Goal: Task Accomplishment & Management: Use online tool/utility

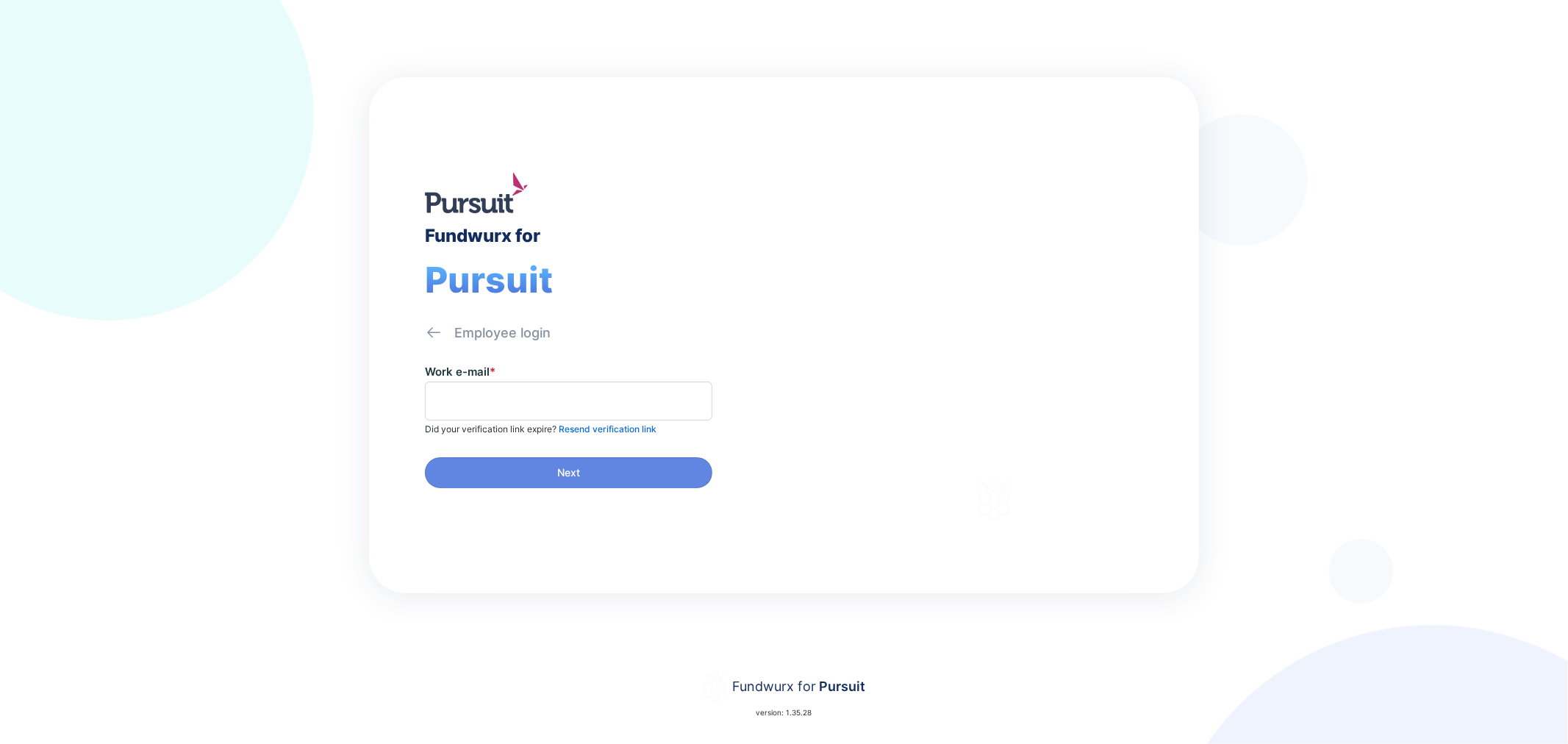
click at [457, 331] on div "Employee login" at bounding box center [502, 333] width 96 height 17
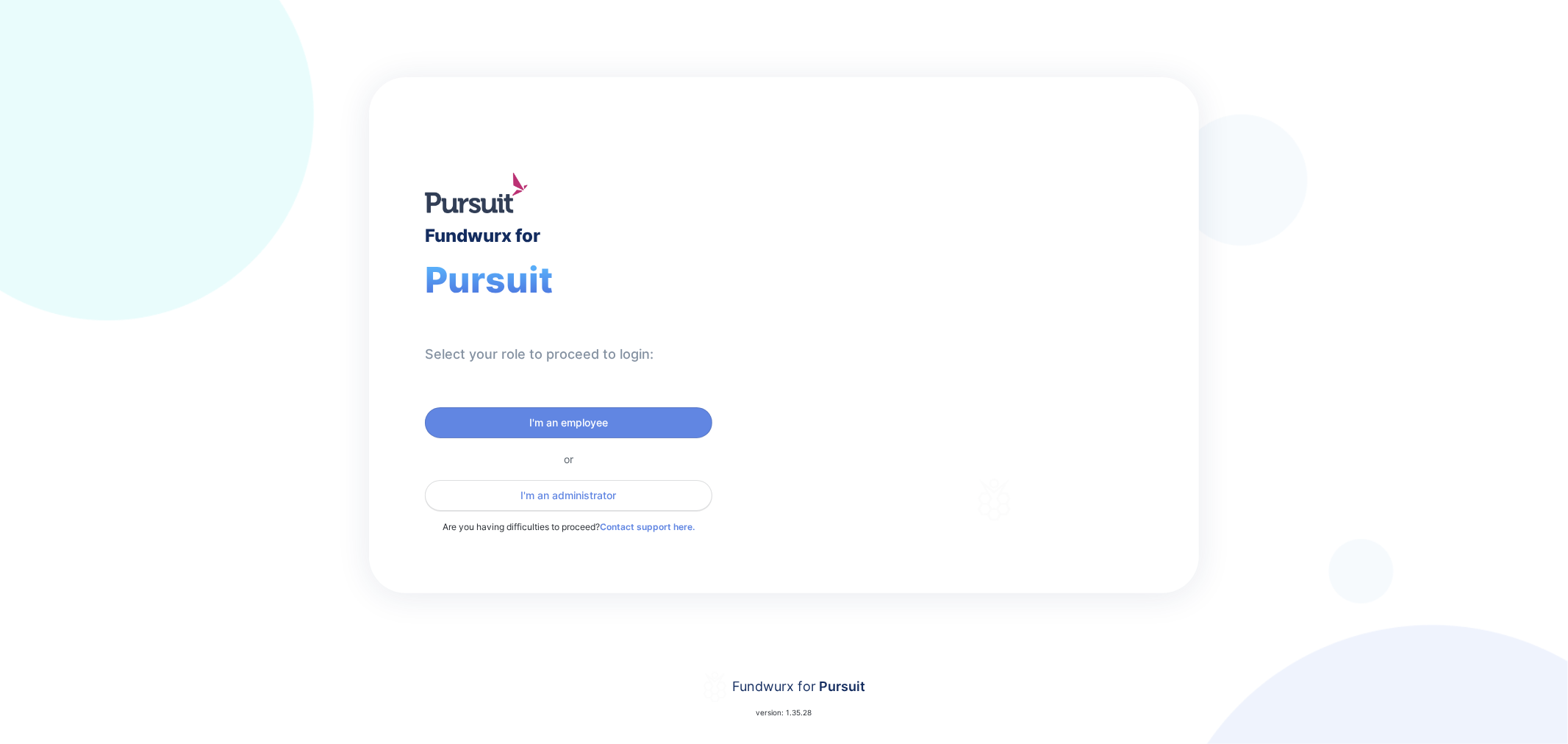
click at [585, 489] on span "I'm an administrator" at bounding box center [569, 495] width 96 height 14
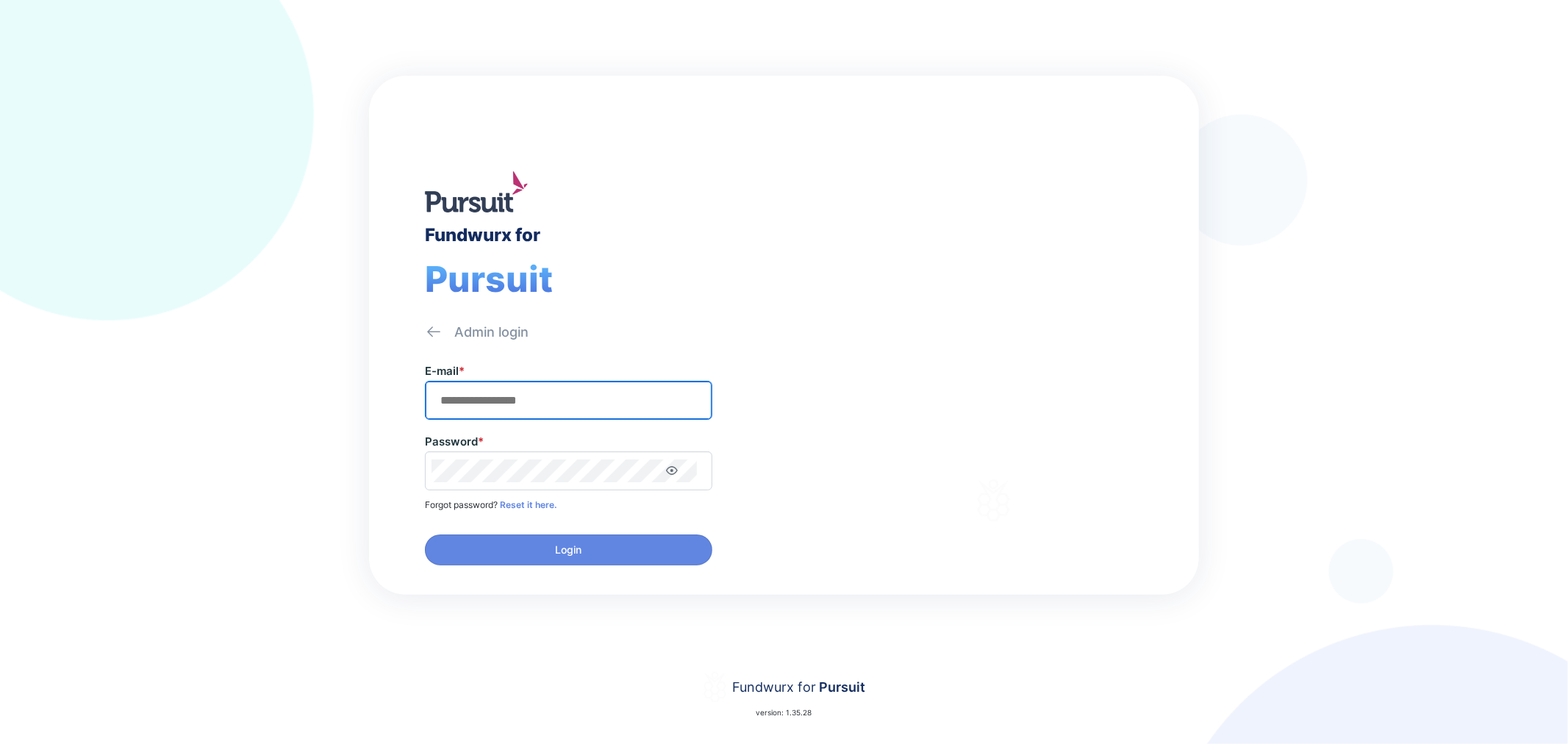
click at [537, 400] on input "text" at bounding box center [568, 401] width 274 height 23
type input "**********"
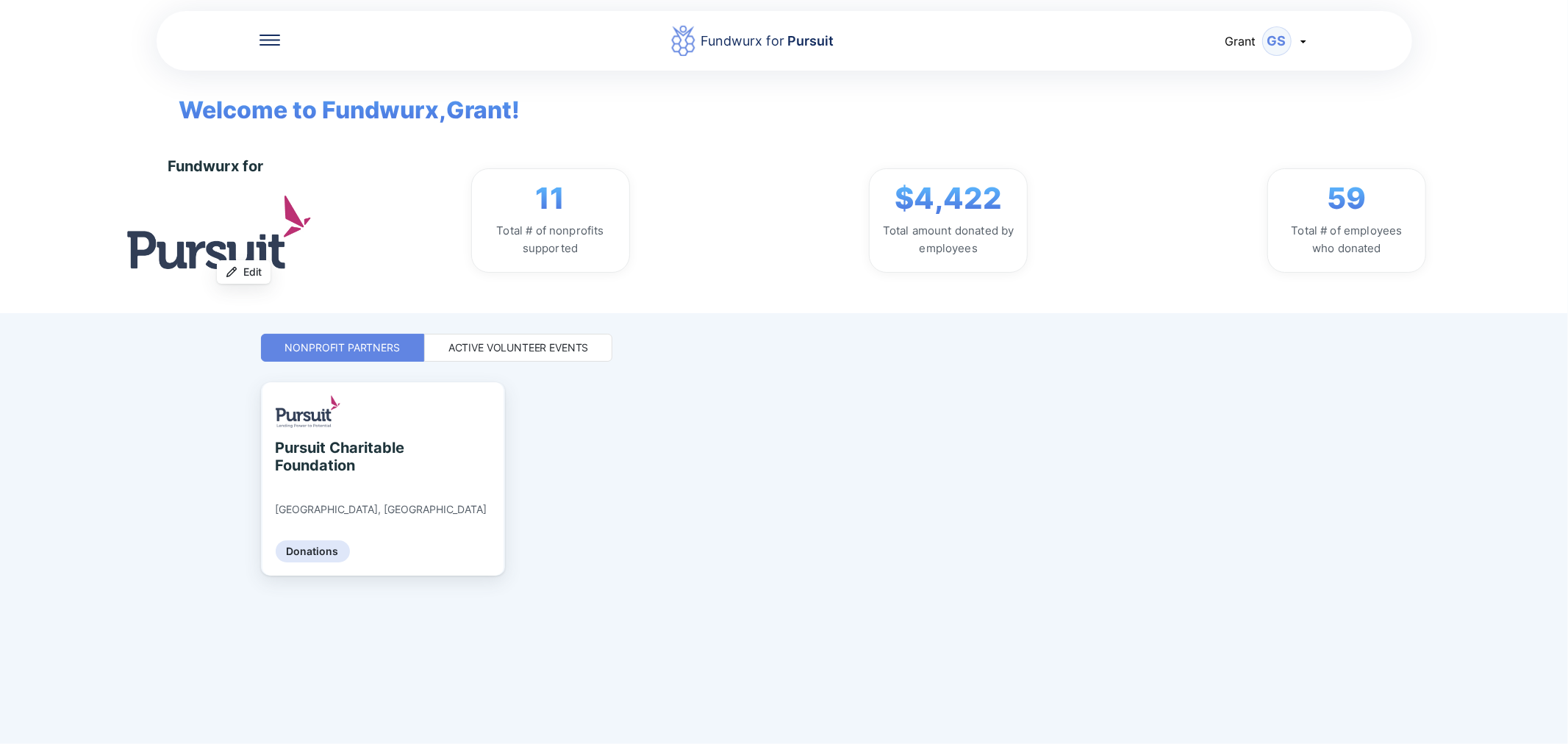
click at [491, 347] on div "Active Volunteer Events" at bounding box center [519, 347] width 140 height 14
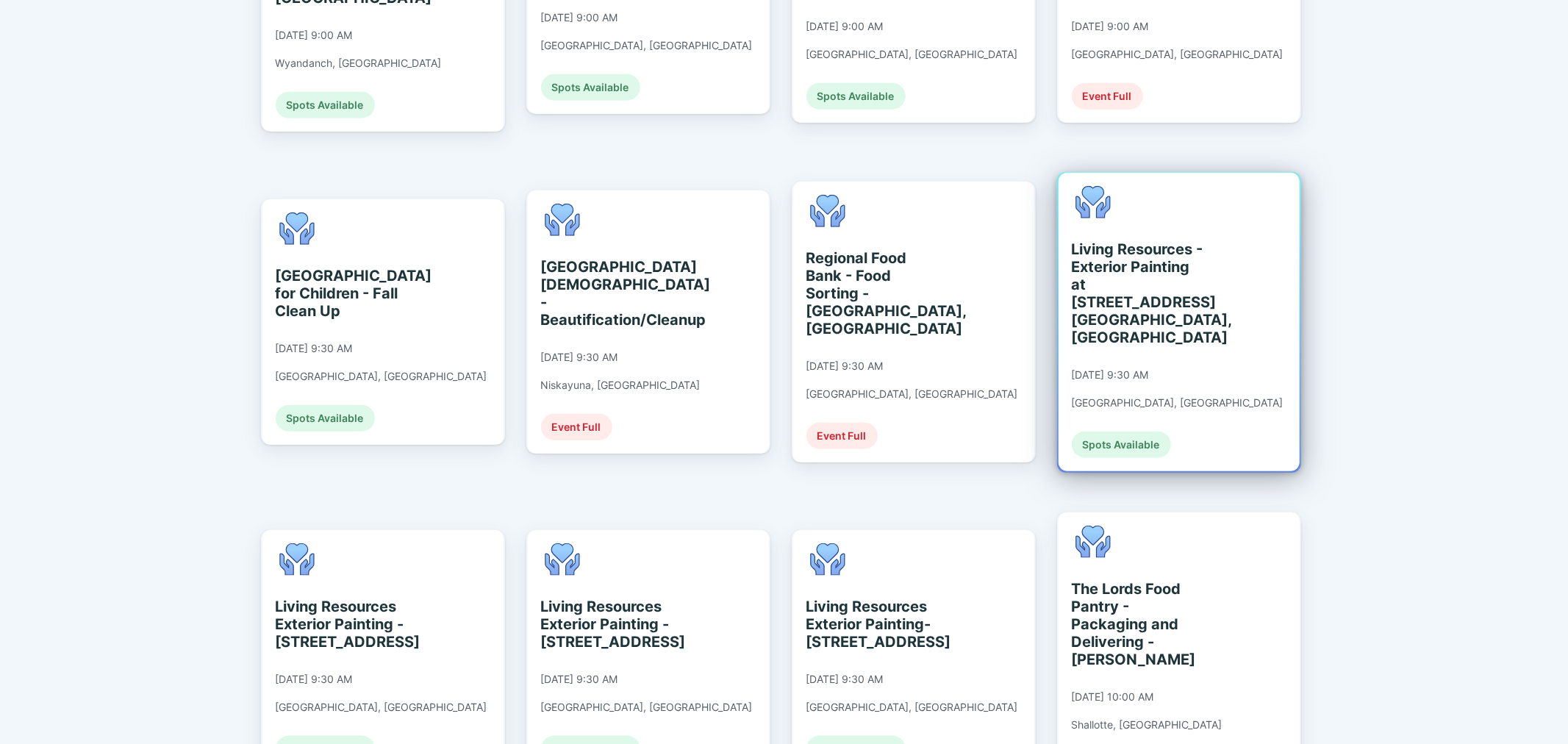
scroll to position [1225, 0]
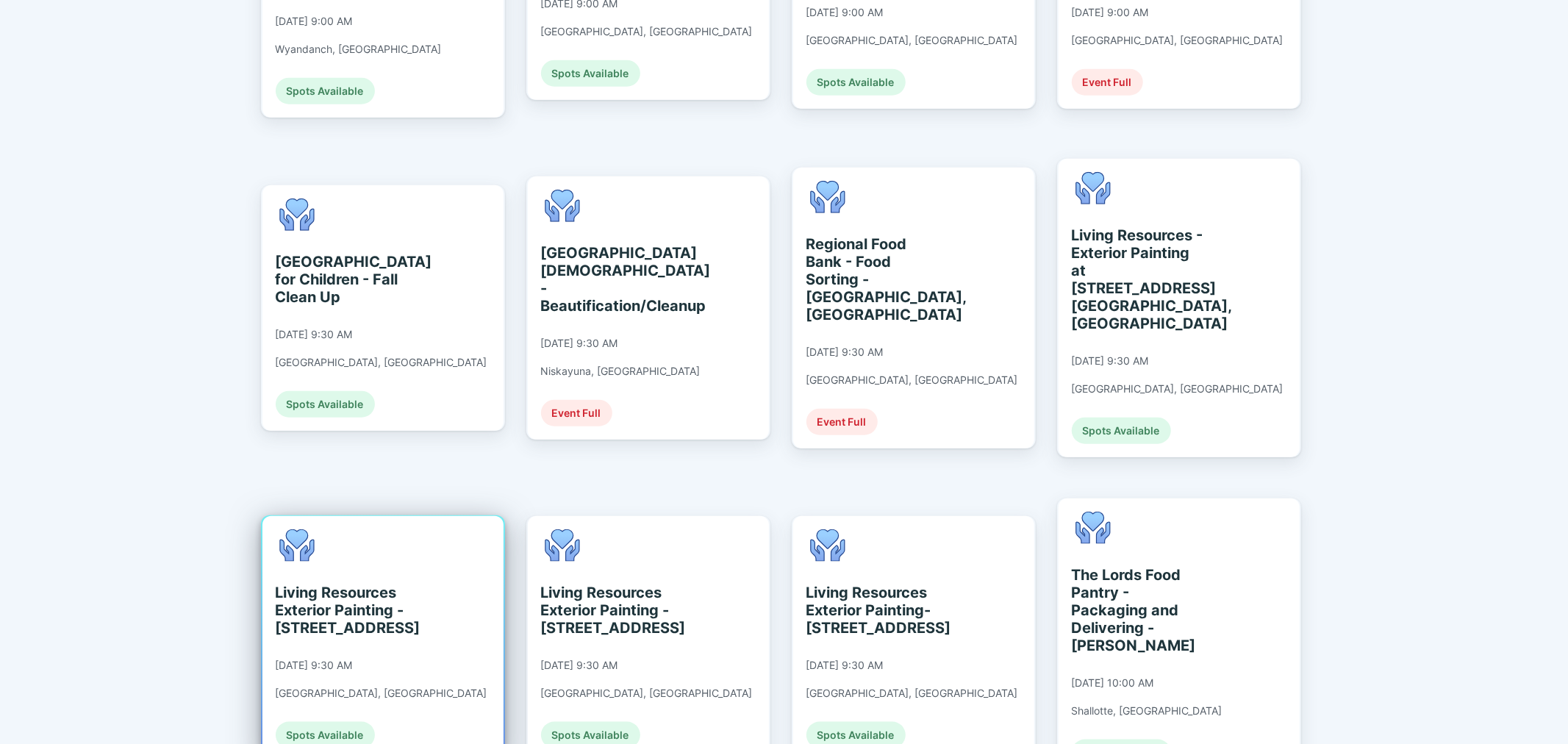
click at [360, 584] on div "Living Resources Exterior Painting - [STREET_ADDRESS]" at bounding box center [343, 610] width 134 height 53
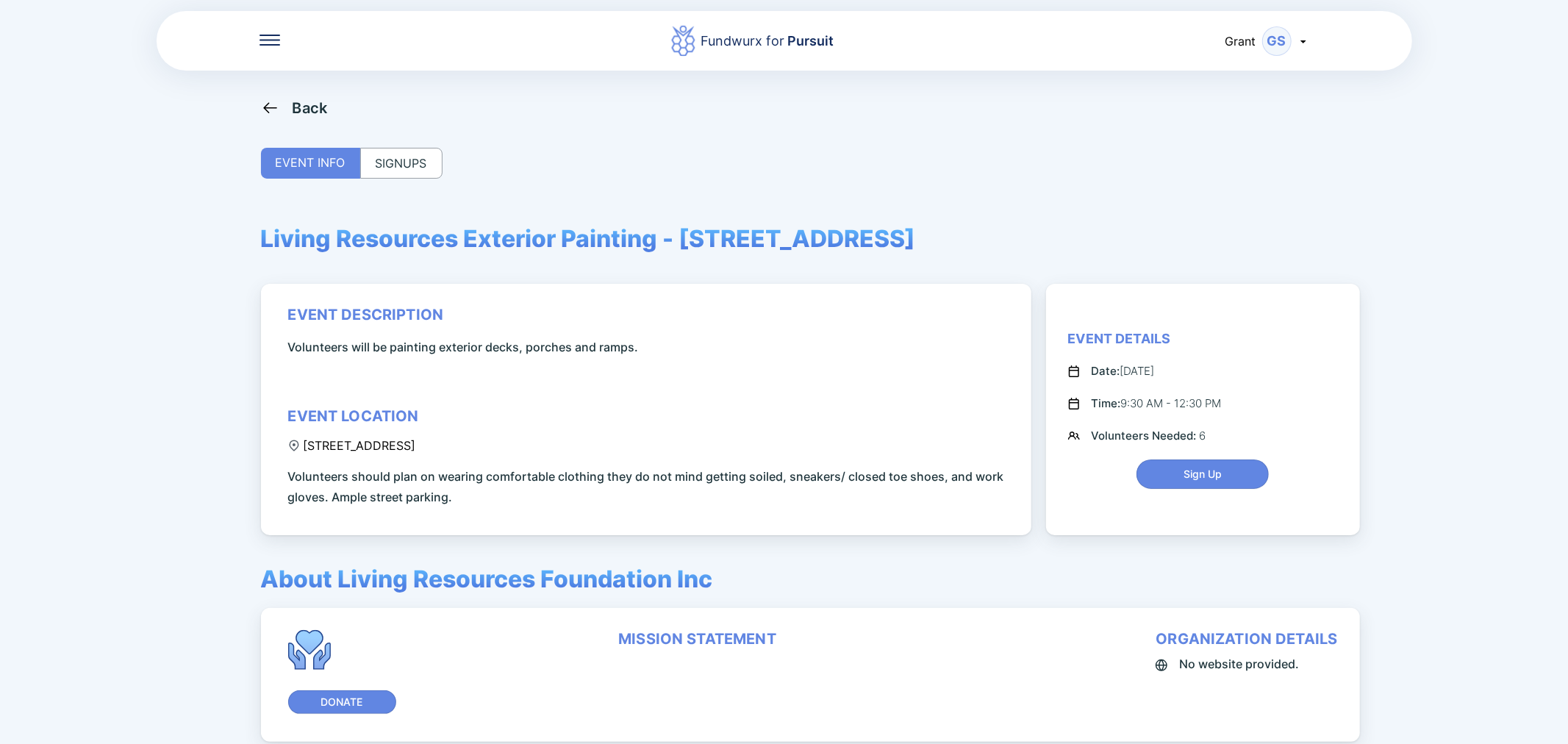
click at [385, 157] on div "SIGNUPS" at bounding box center [402, 163] width 82 height 31
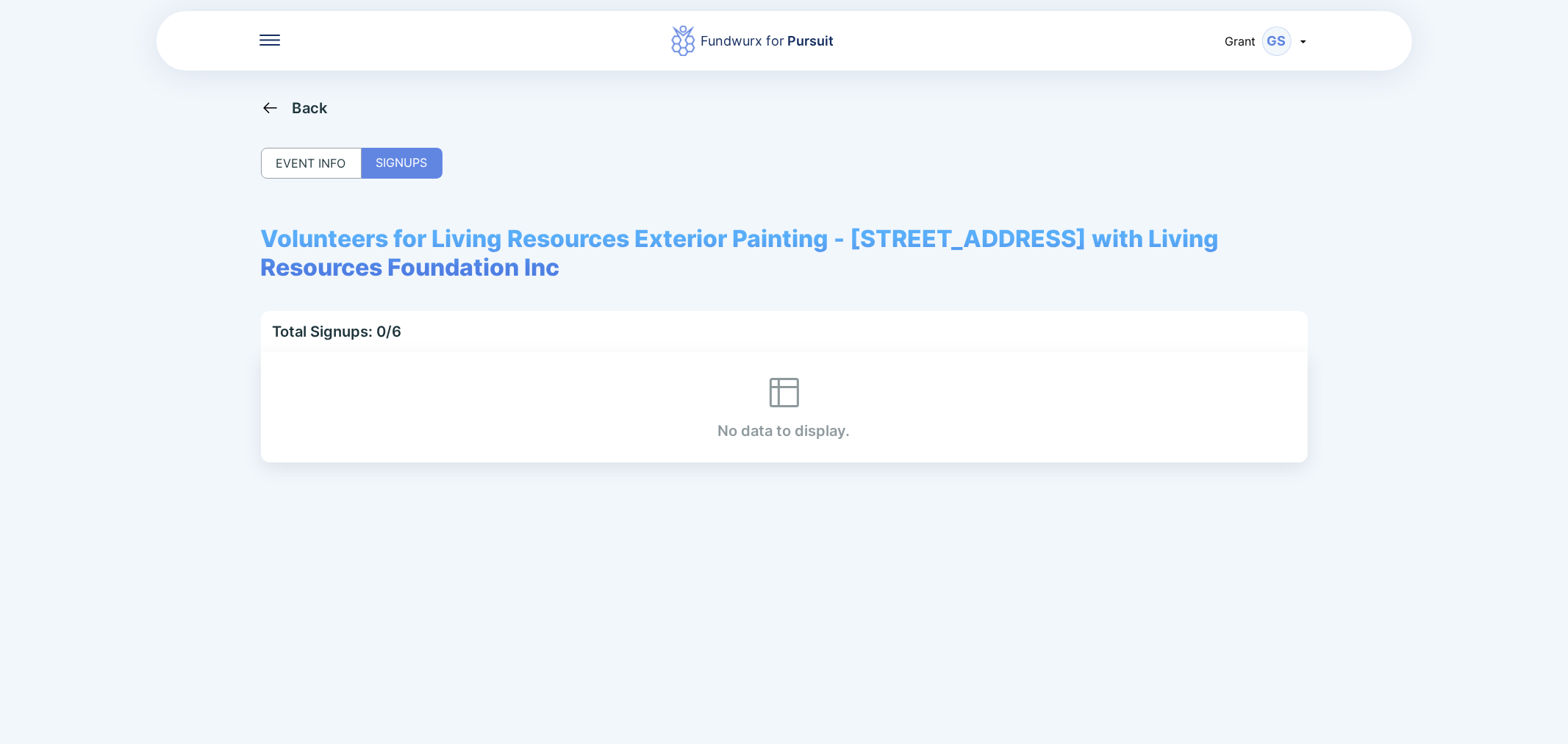
click at [304, 155] on div "EVENT INFO" at bounding box center [311, 163] width 101 height 31
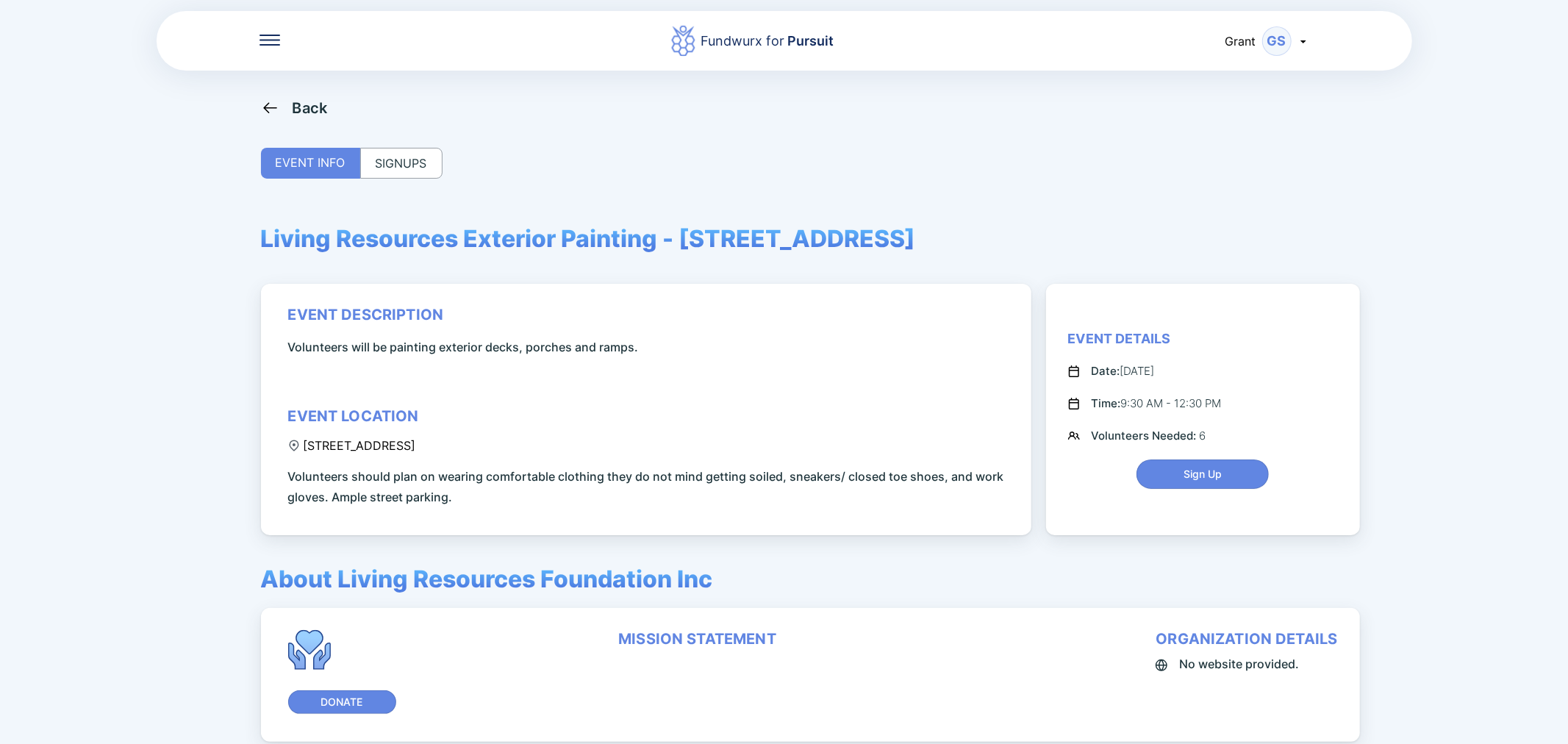
click at [274, 107] on icon at bounding box center [270, 108] width 13 height 12
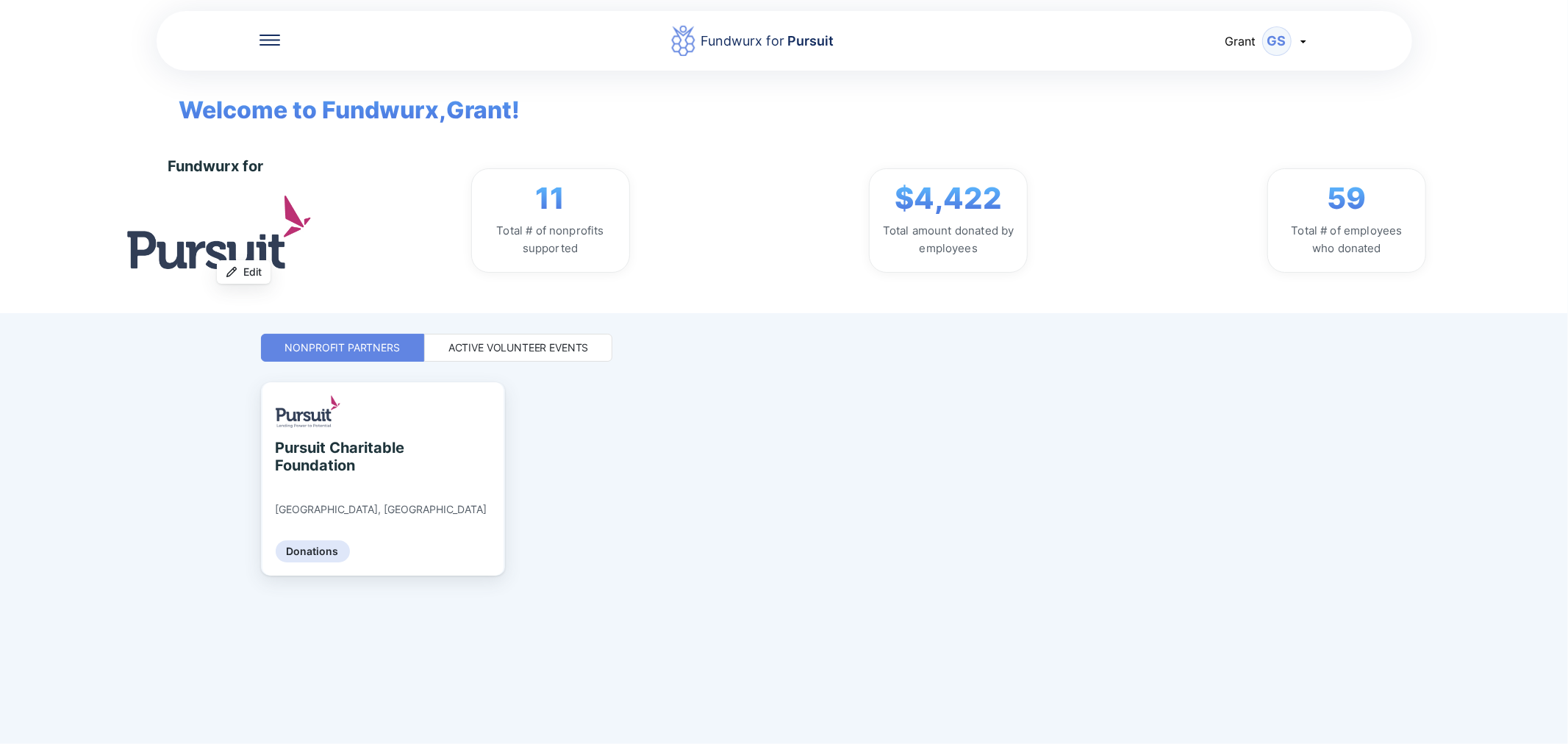
click at [458, 336] on div "Active Volunteer Events" at bounding box center [519, 347] width 189 height 28
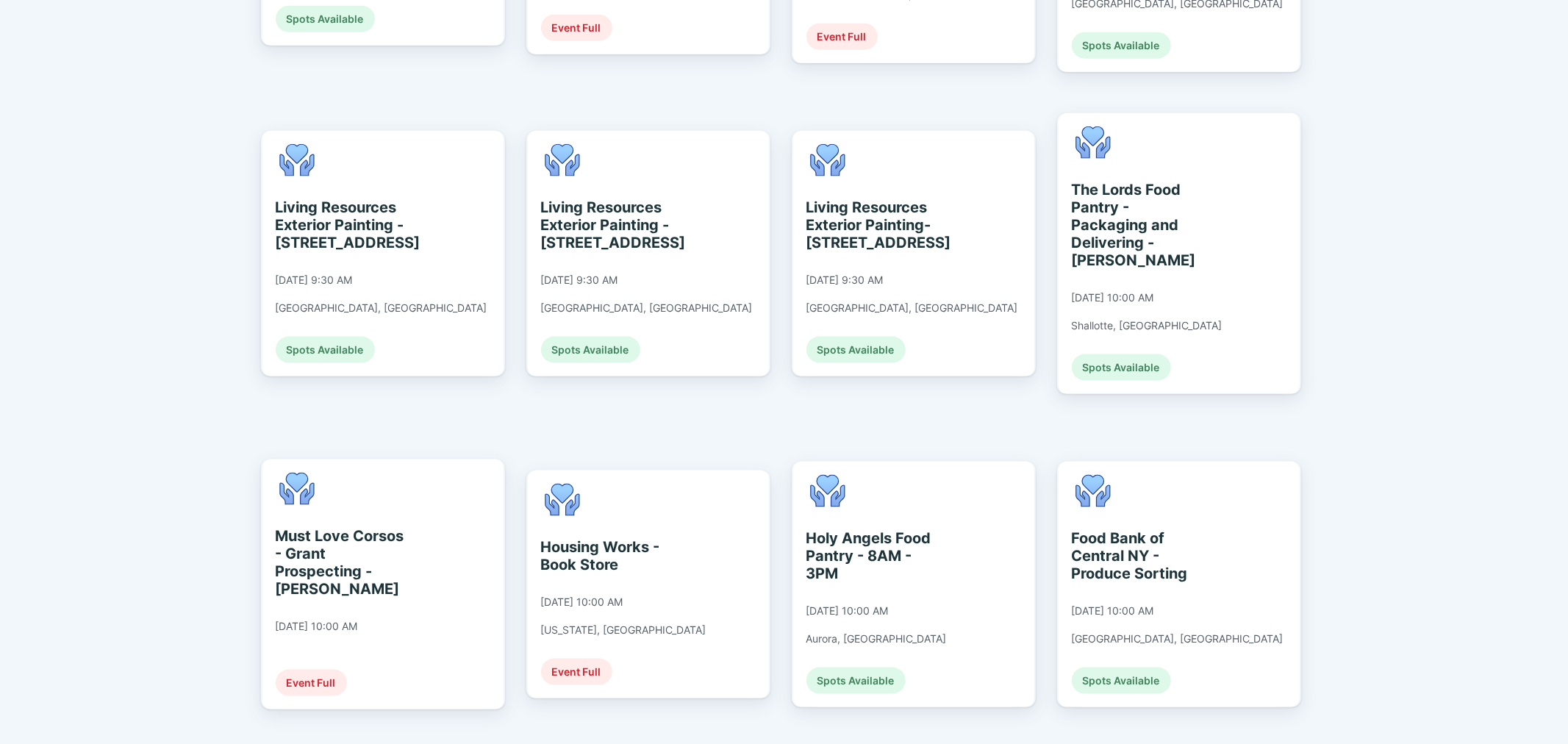
scroll to position [1552, 0]
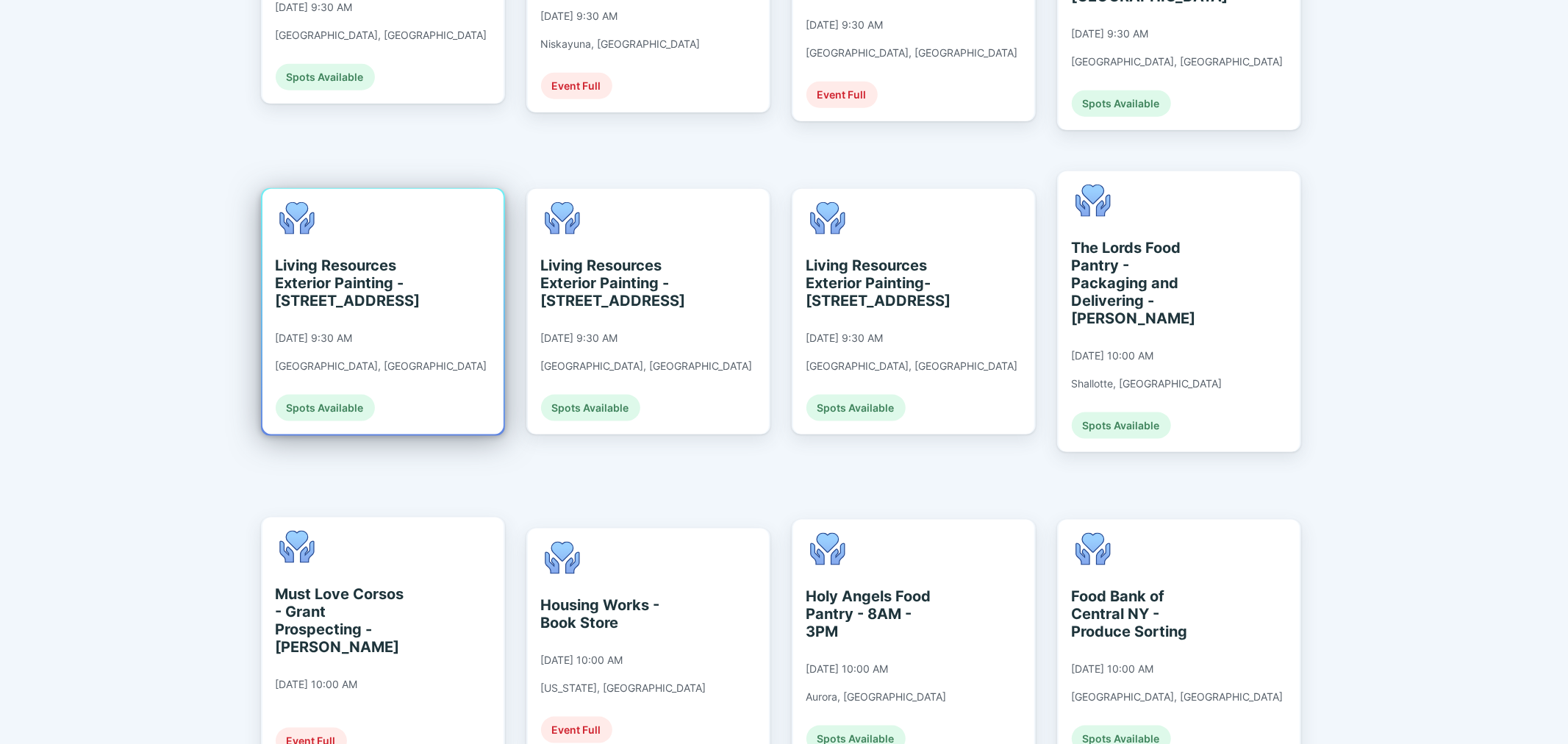
click at [332, 257] on div "Living Resources Exterior Painting - [STREET_ADDRESS]" at bounding box center [343, 283] width 134 height 53
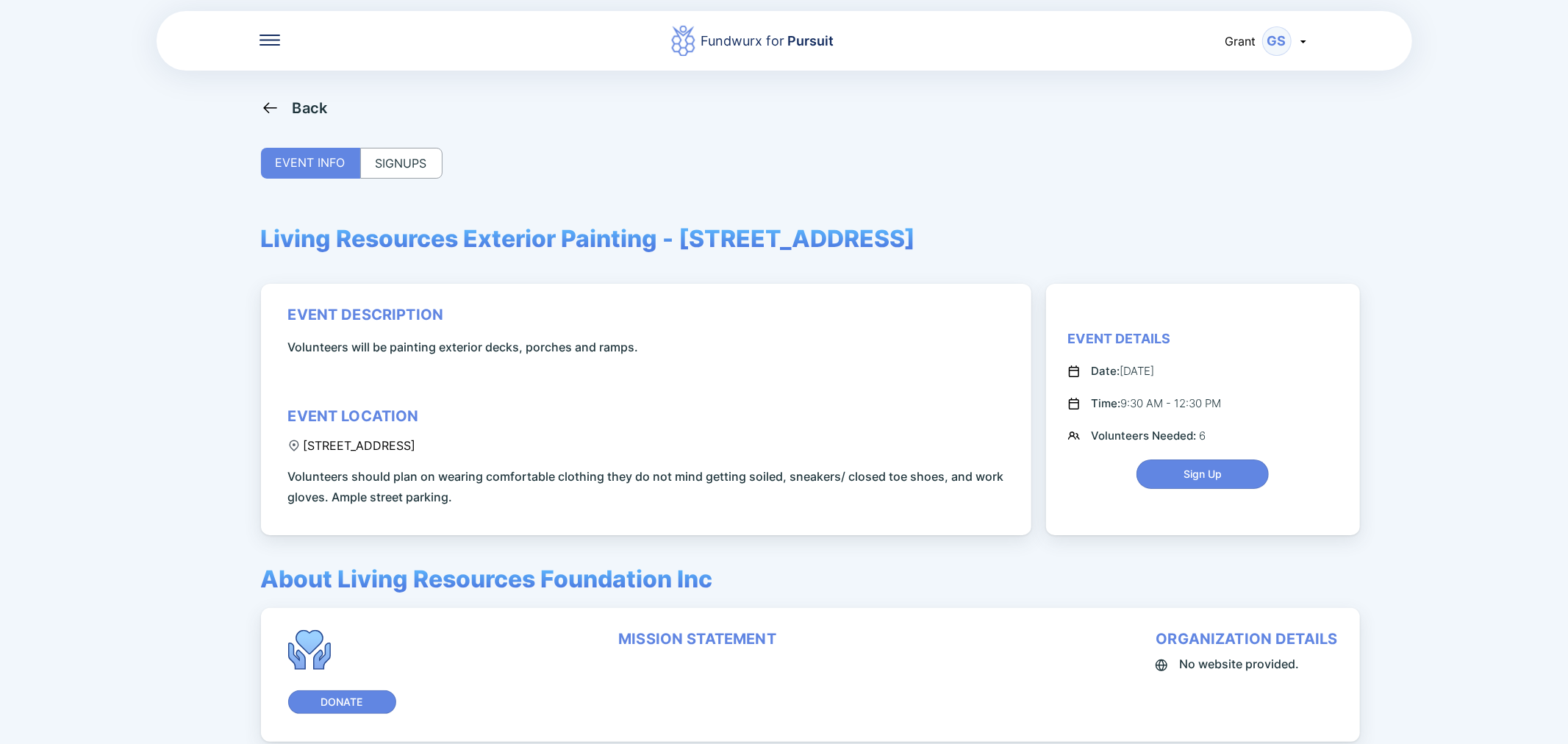
click at [390, 167] on div "SIGNUPS" at bounding box center [402, 163] width 82 height 31
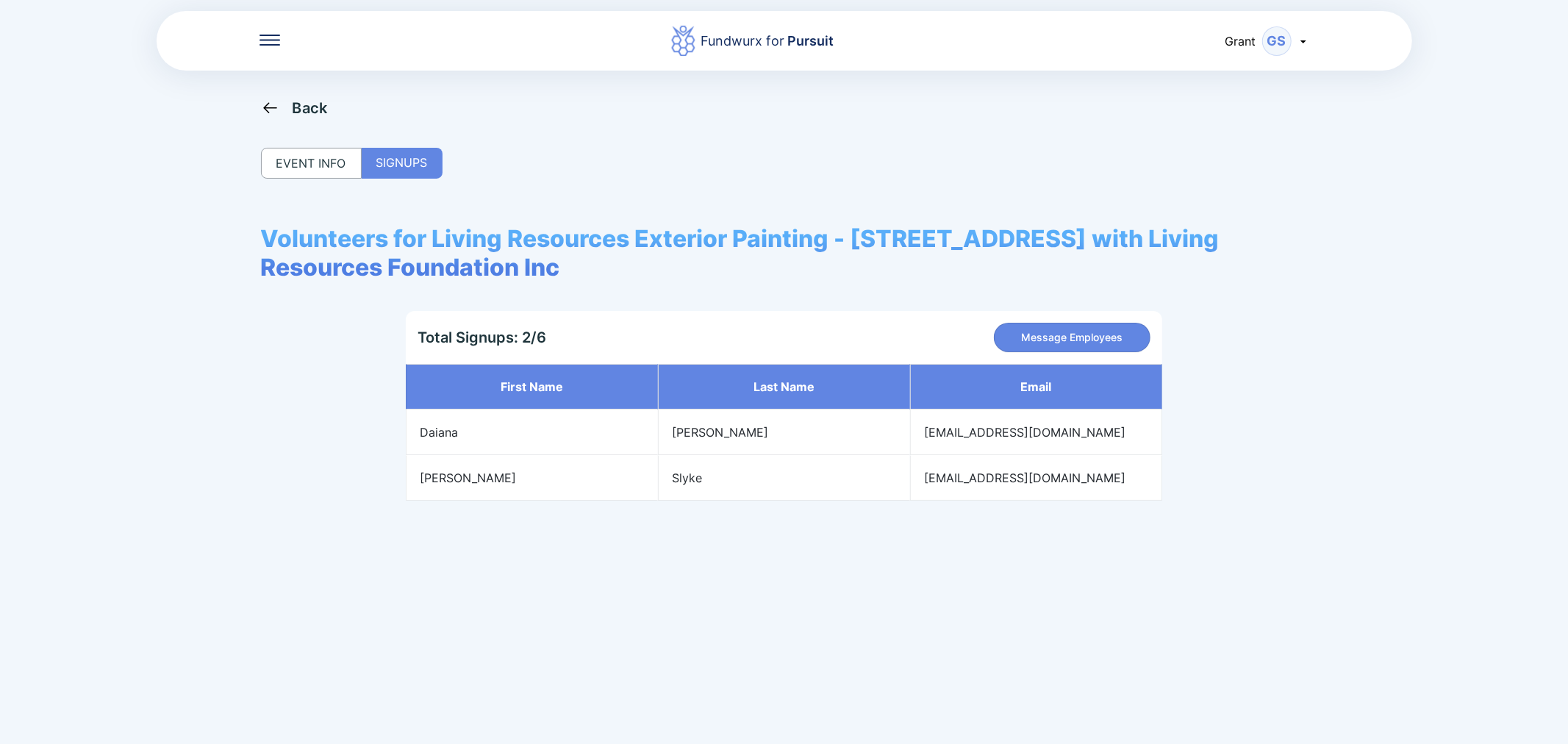
click at [277, 96] on div "Fundwurx for Pursuit [PERSON_NAME] Back EVENT INFO SIGNUPS Volunteers for Livin…" at bounding box center [784, 372] width 1568 height 744
click at [267, 104] on icon at bounding box center [270, 108] width 13 height 12
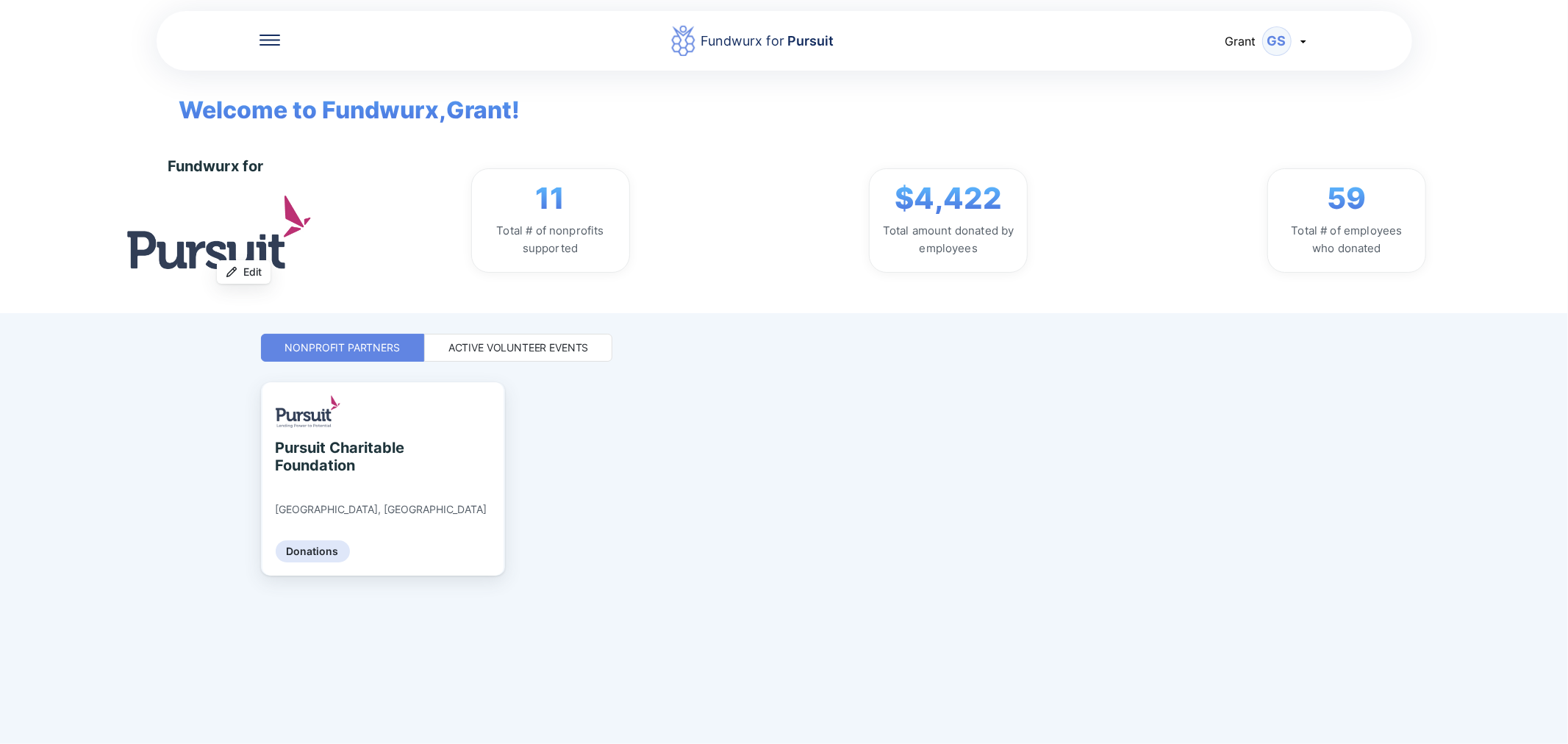
click at [503, 341] on div "Active Volunteer Events" at bounding box center [519, 347] width 140 height 14
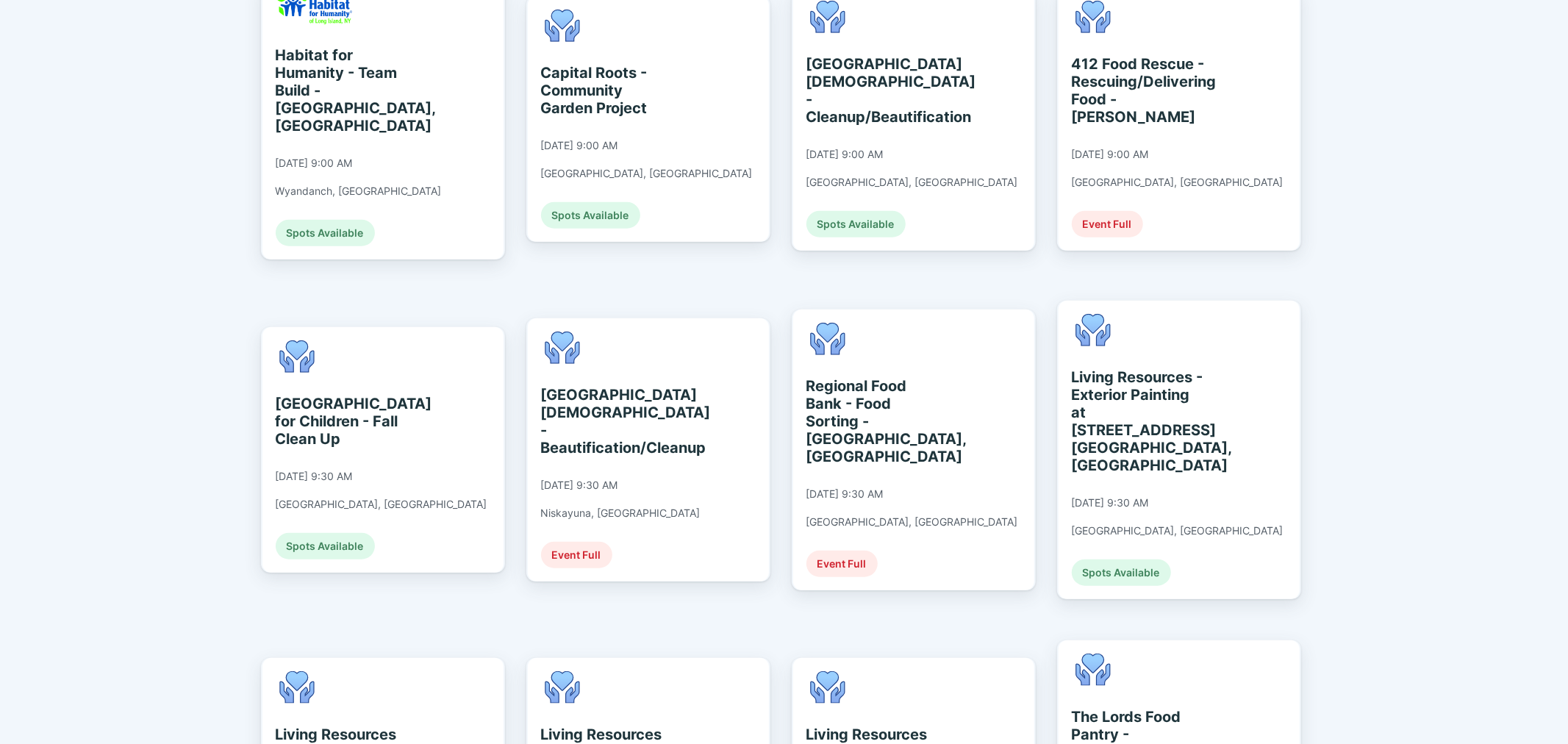
scroll to position [1144, 0]
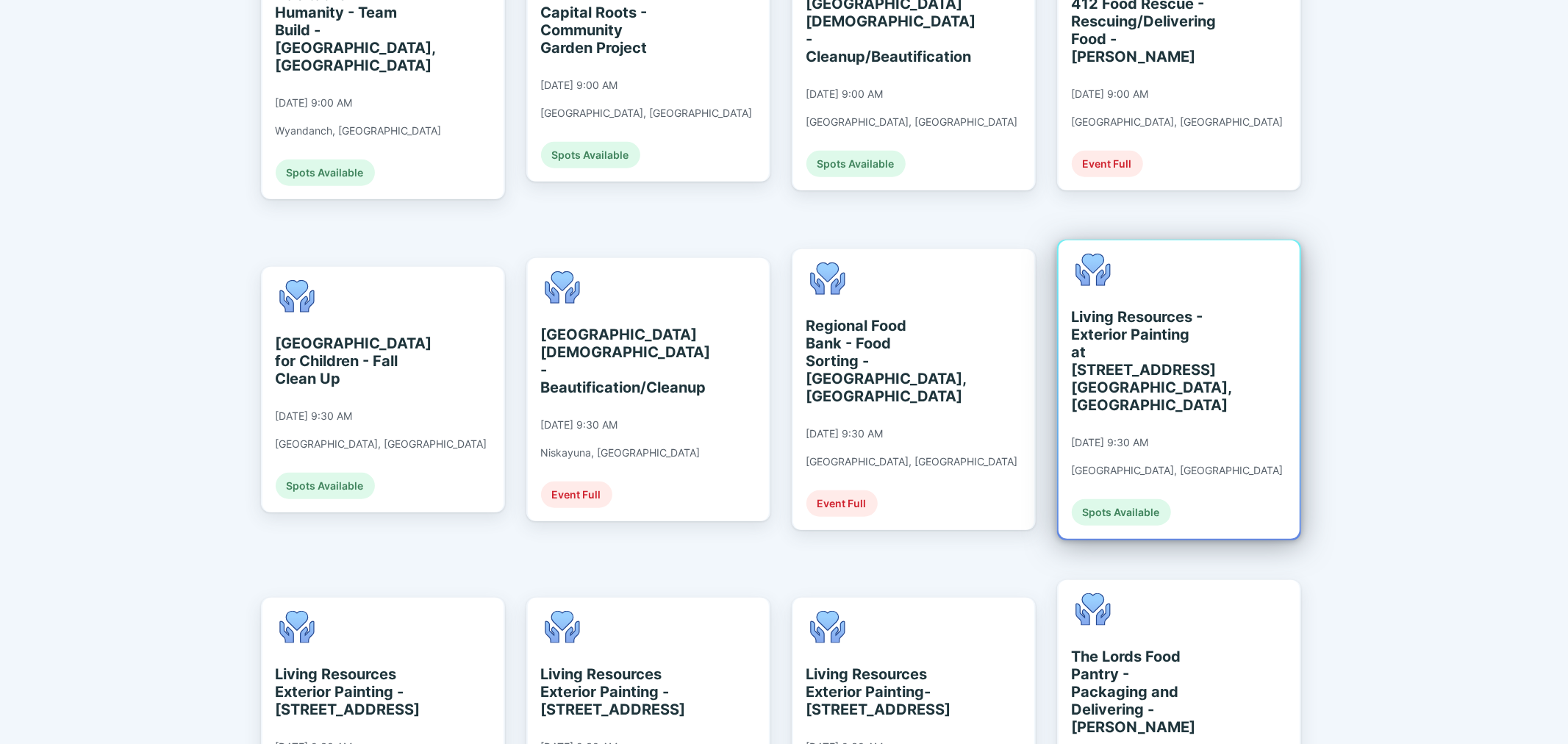
click at [1181, 338] on div "Living Resources - Exterior Painting at [STREET_ADDRESS] [GEOGRAPHIC_DATA], [GE…" at bounding box center [1177, 390] width 212 height 272
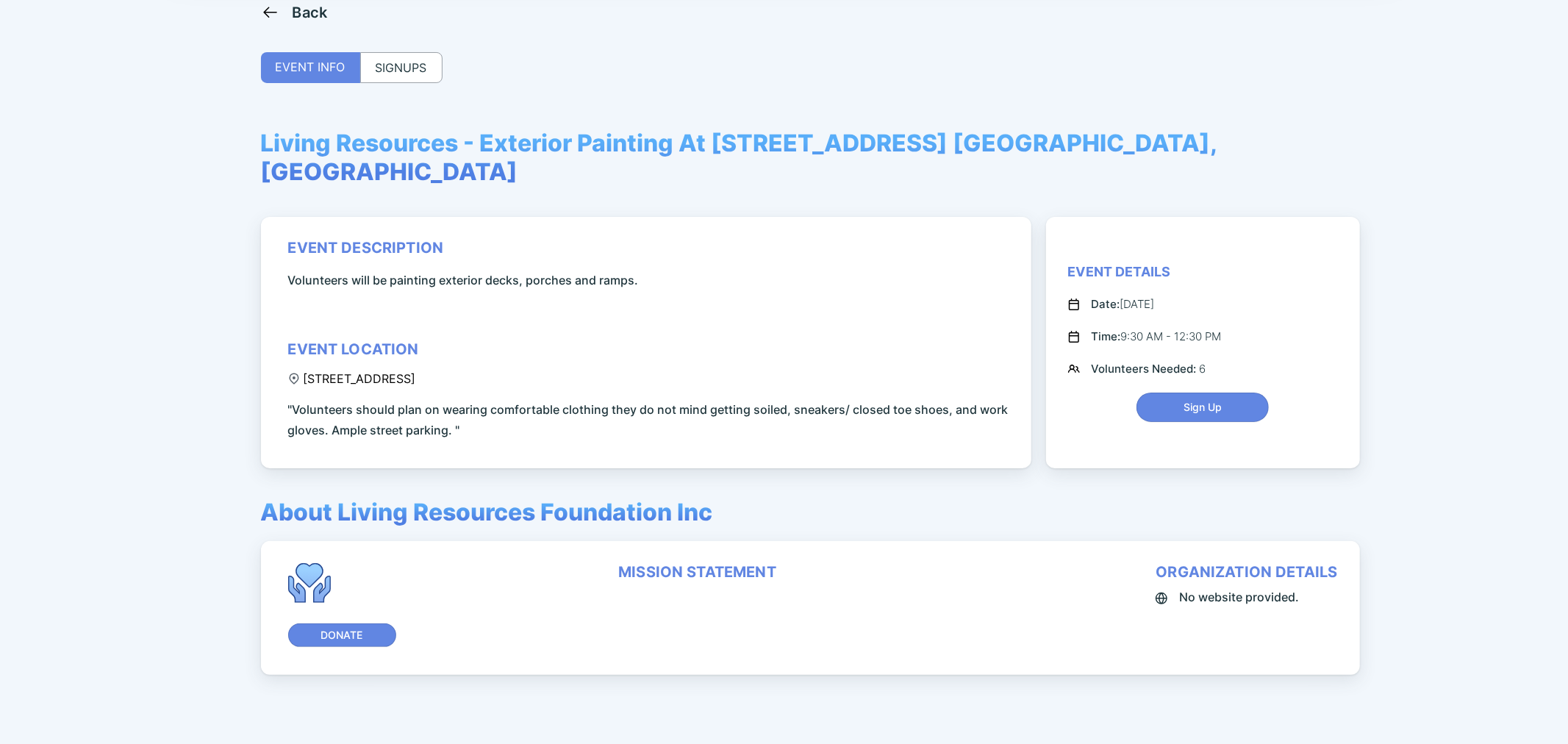
scroll to position [99, 0]
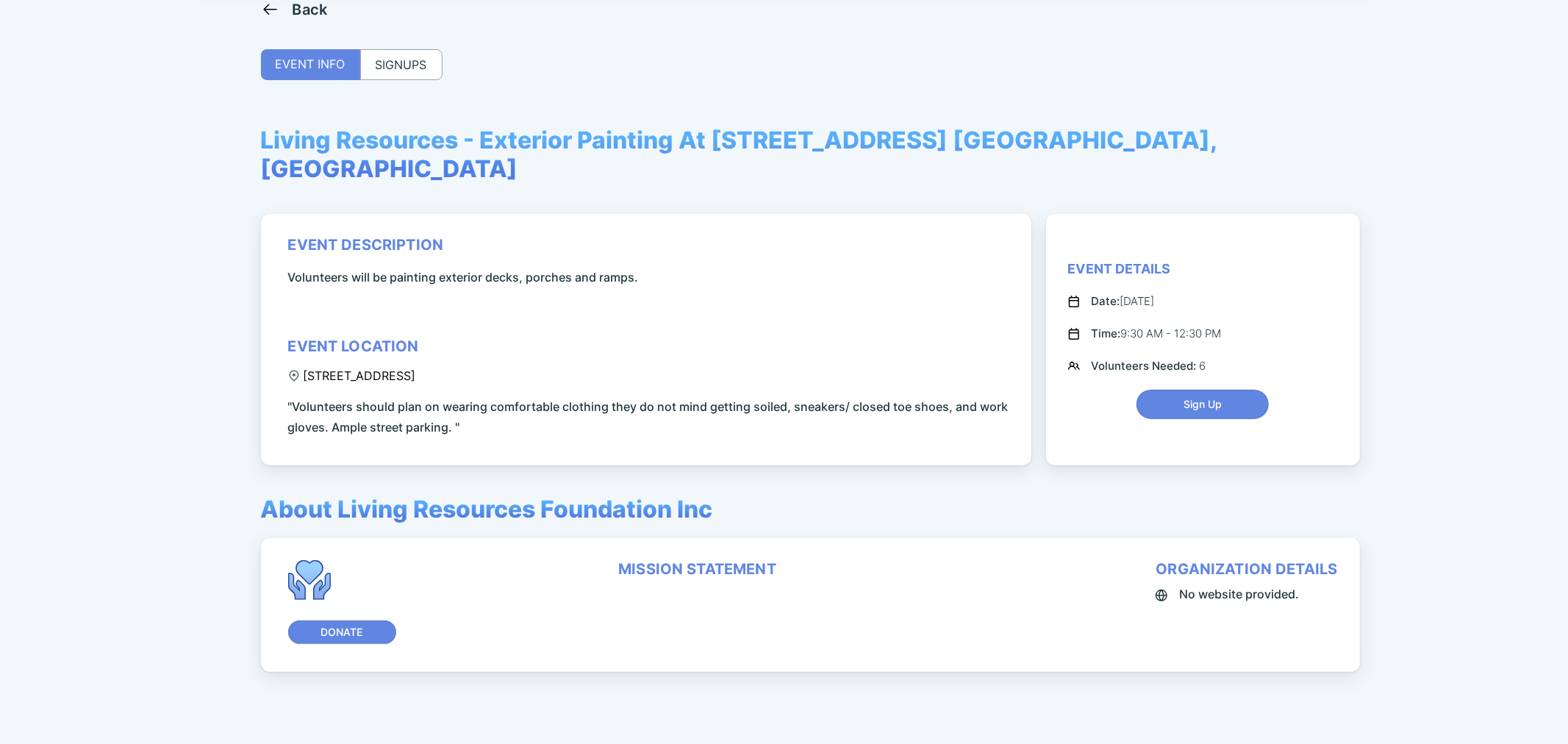
click at [386, 62] on div "SIGNUPS" at bounding box center [402, 64] width 82 height 31
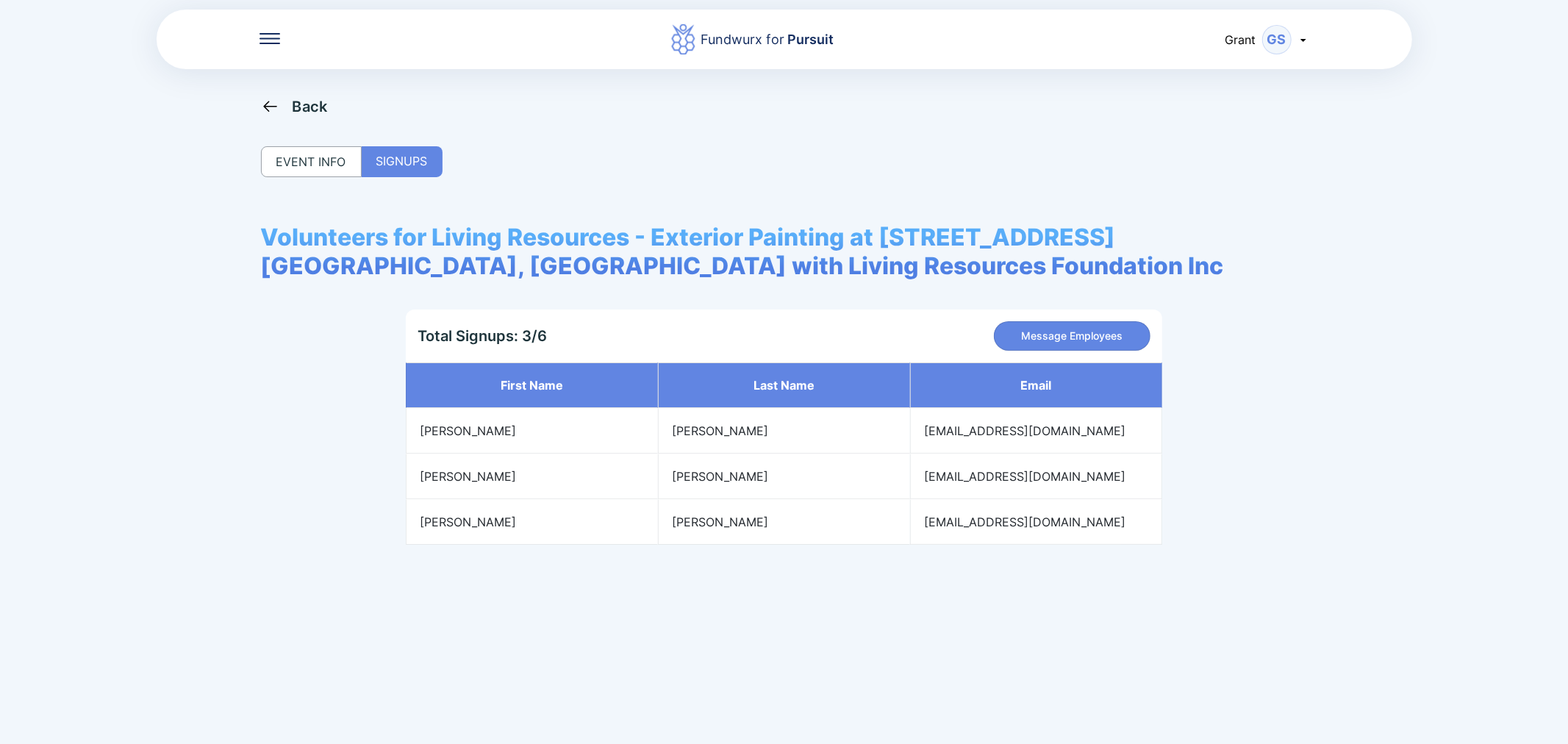
scroll to position [0, 0]
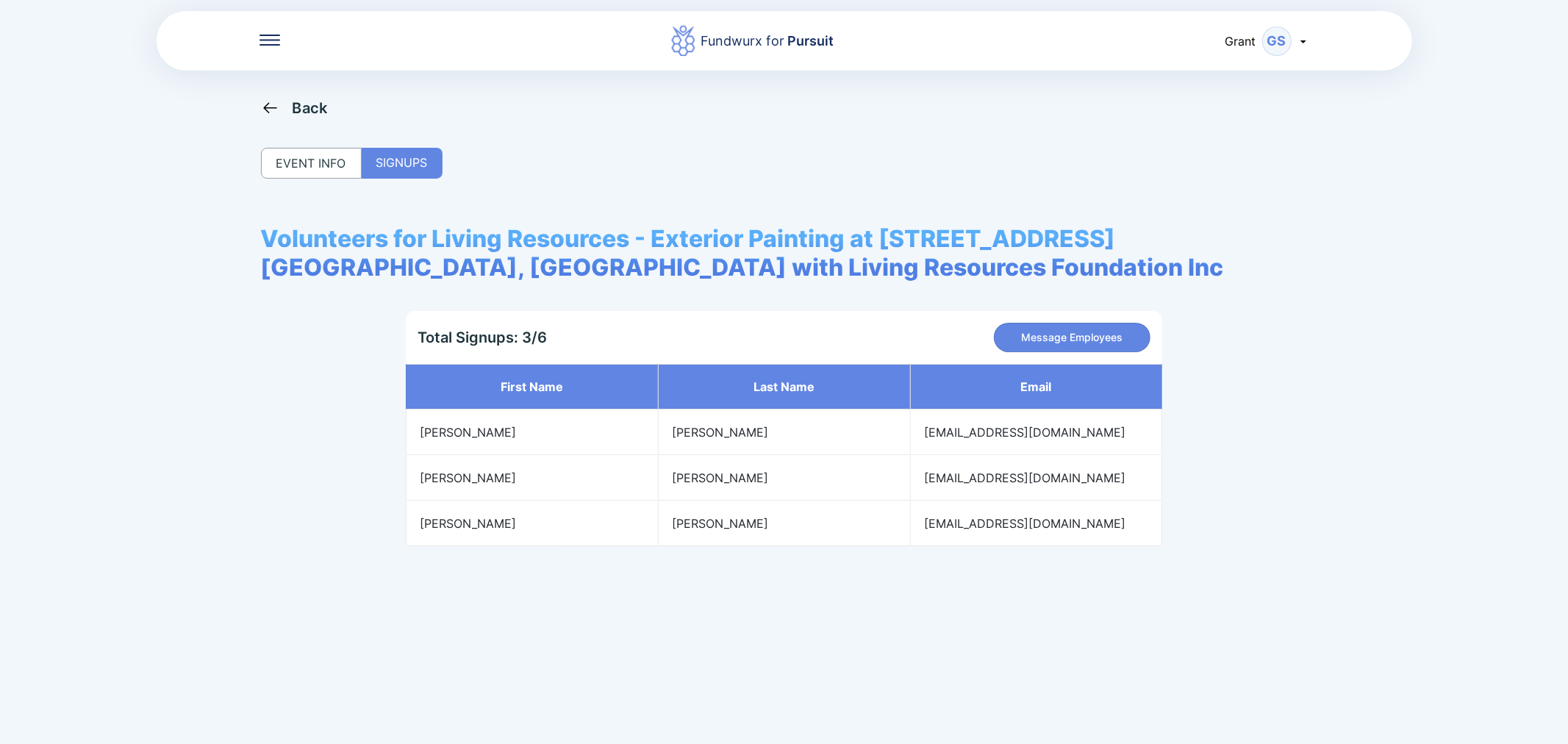
click at [275, 107] on icon at bounding box center [270, 108] width 13 height 12
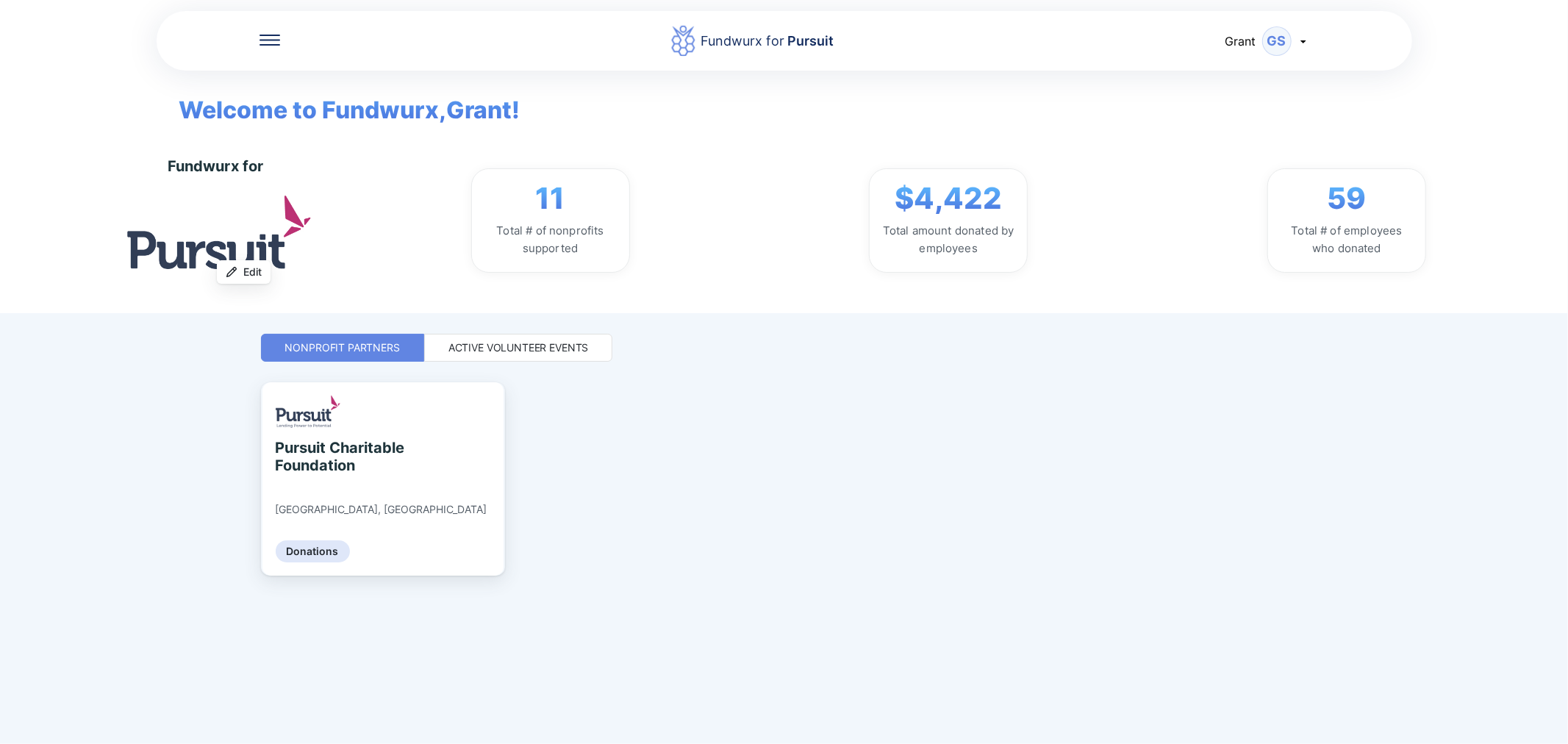
click at [468, 357] on div "Active Volunteer Events" at bounding box center [519, 347] width 189 height 28
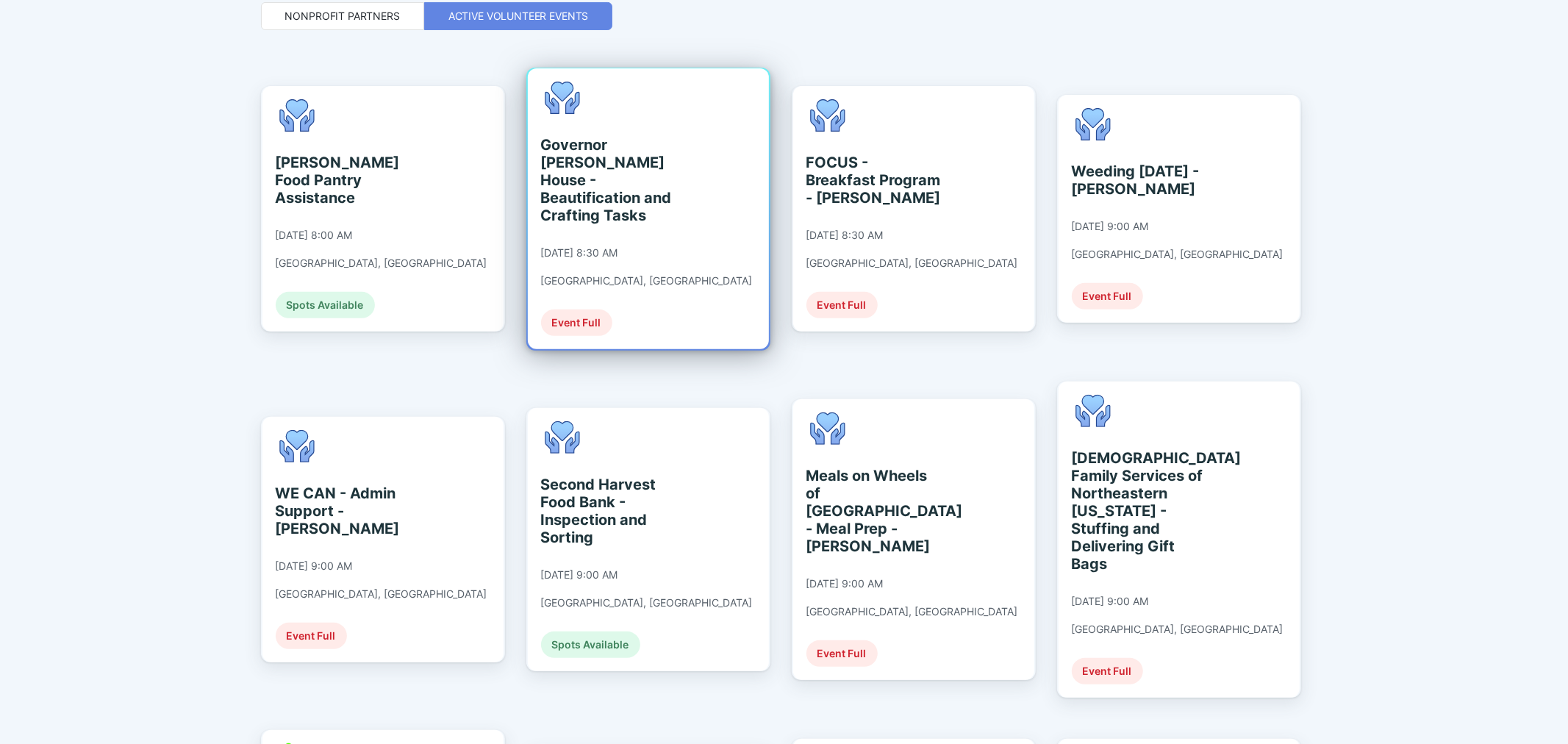
scroll to position [653, 0]
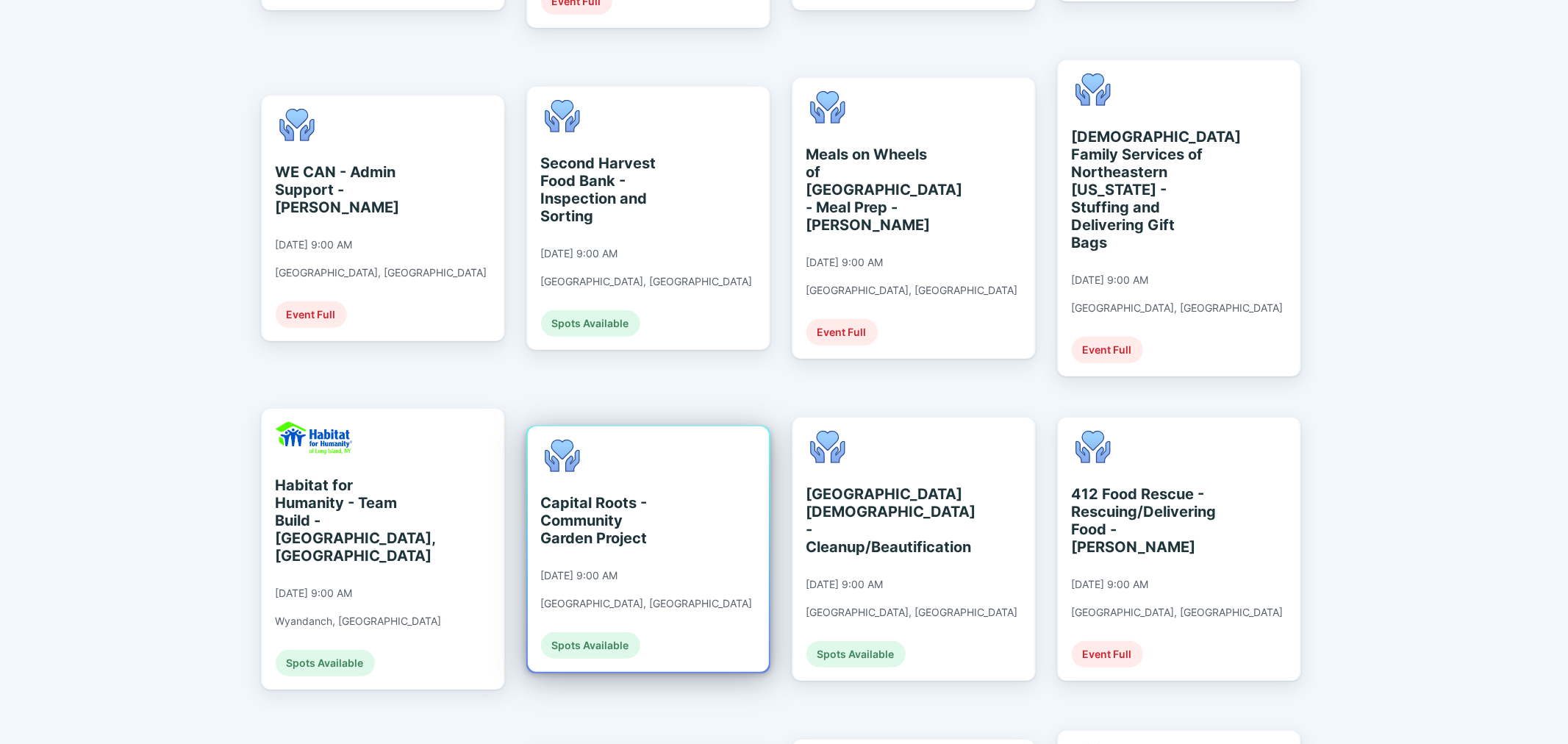
click at [566, 494] on div "Capital Roots - Community Garden Project" at bounding box center [608, 520] width 134 height 53
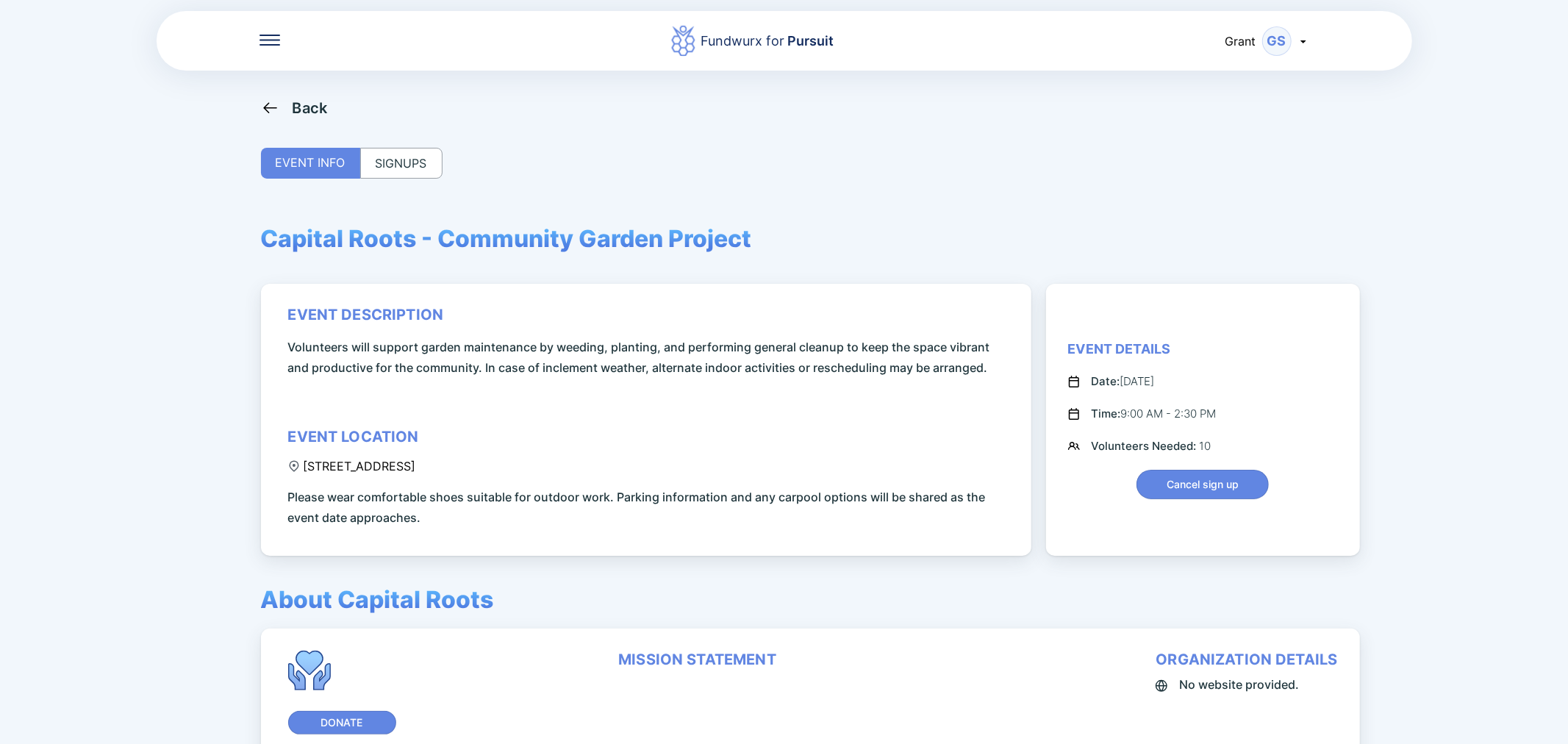
click at [414, 173] on div "SIGNUPS" at bounding box center [402, 163] width 82 height 31
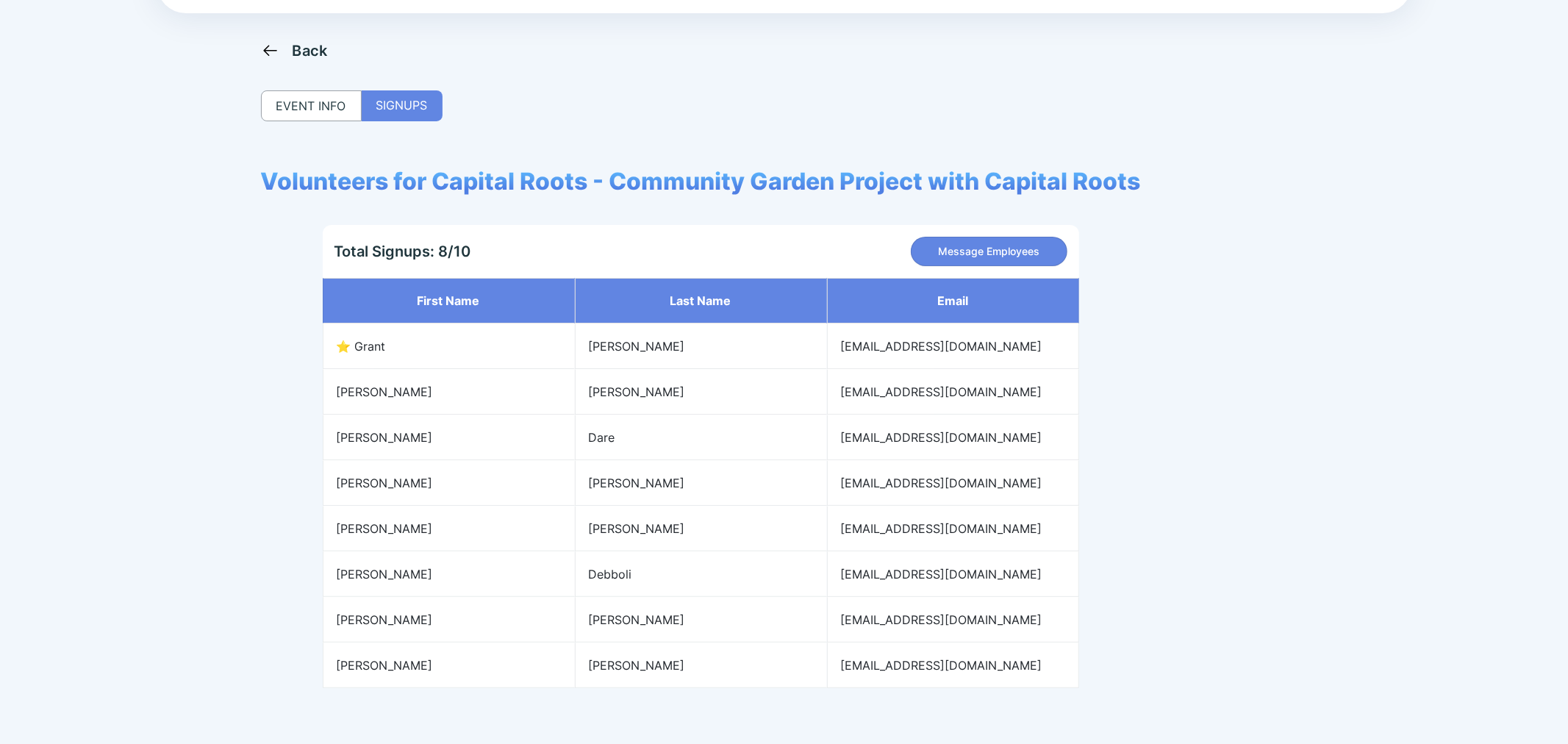
scroll to position [99, 0]
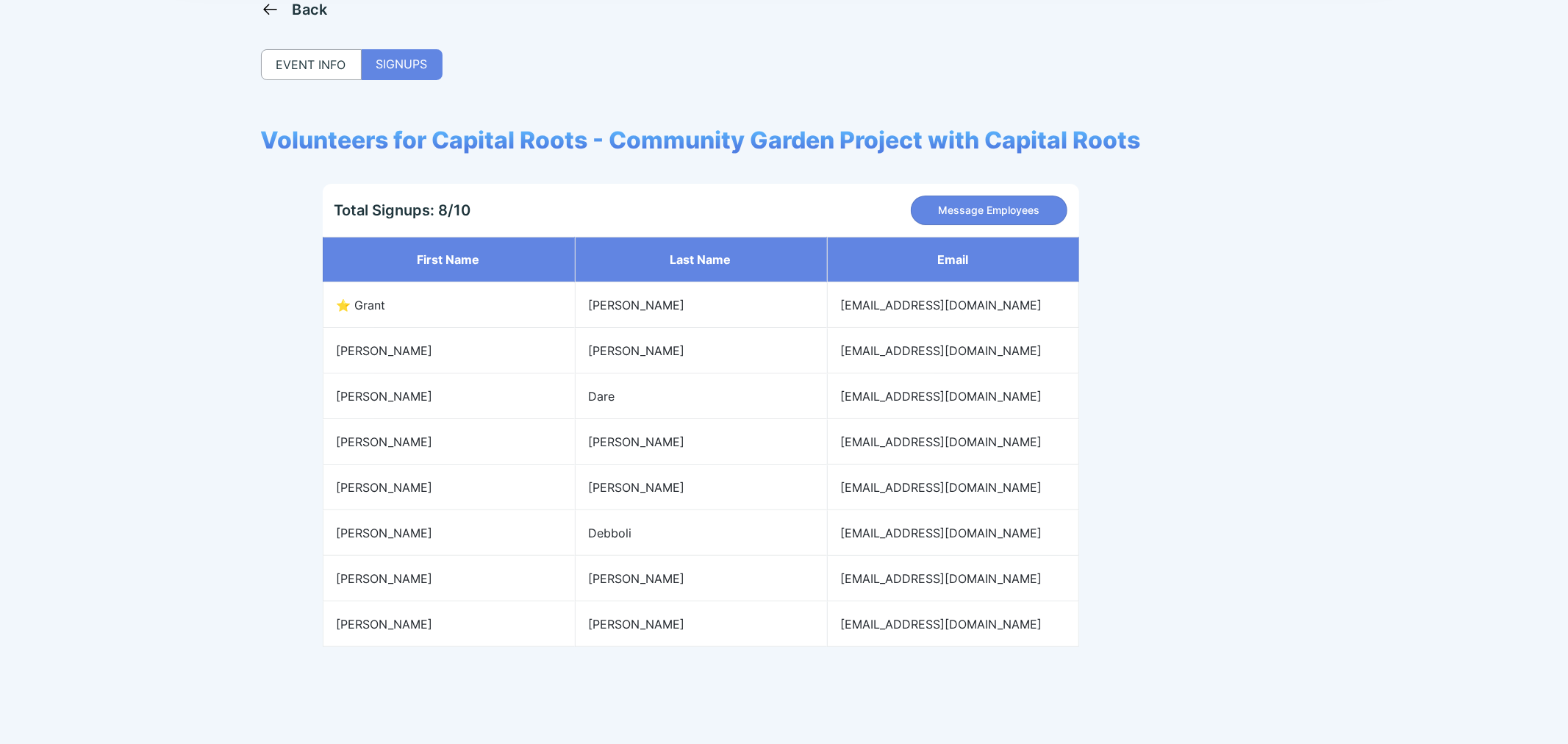
click at [1395, 285] on div "Fundwurx for Pursuit [PERSON_NAME] Back EVENT INFO SIGNUPS Volunteers for Capit…" at bounding box center [784, 372] width 1568 height 744
click at [284, 17] on div "Back" at bounding box center [294, 9] width 67 height 18
